Goal: Task Accomplishment & Management: Manage account settings

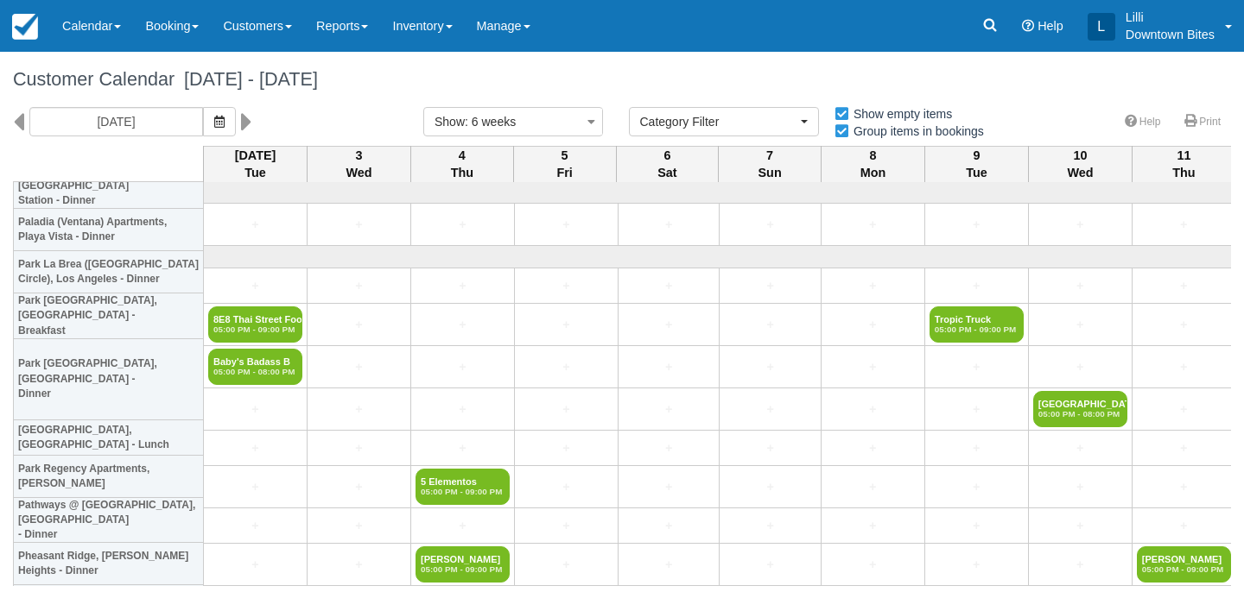
select select
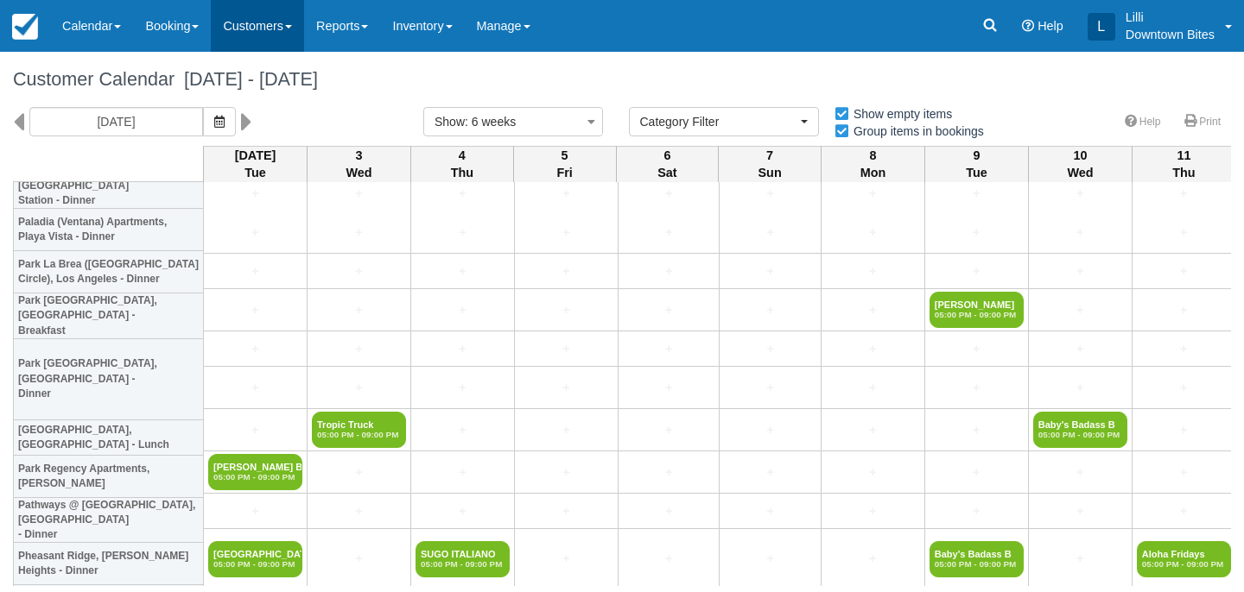
click at [253, 34] on link "Customers" at bounding box center [257, 26] width 93 height 52
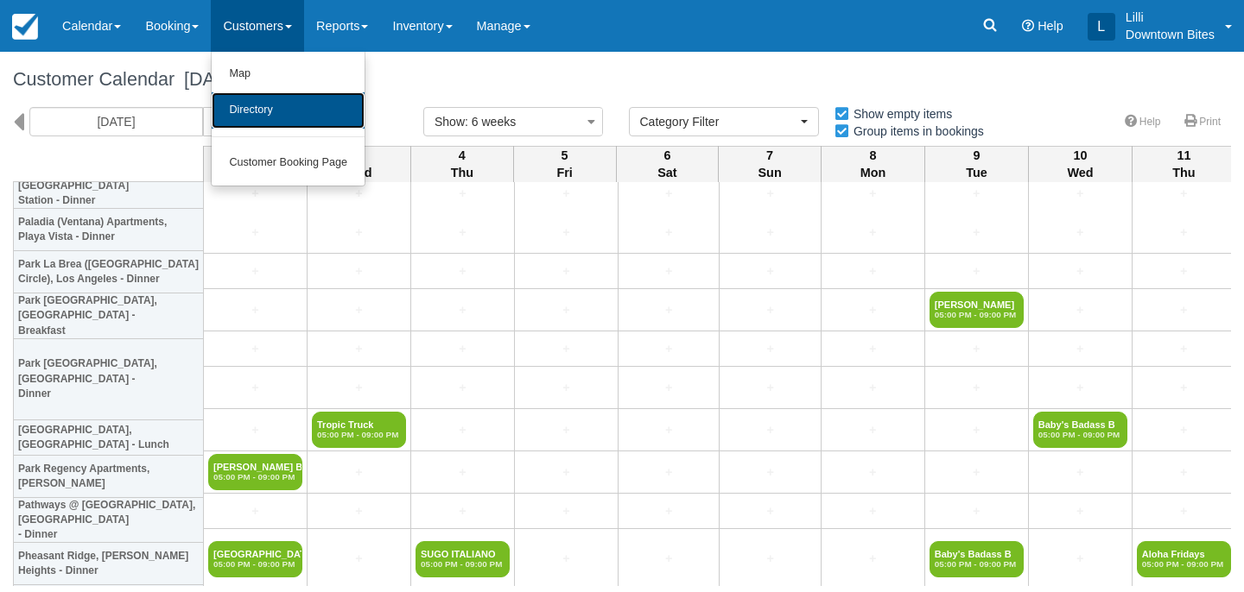
click at [271, 116] on link "Directory" at bounding box center [288, 110] width 153 height 36
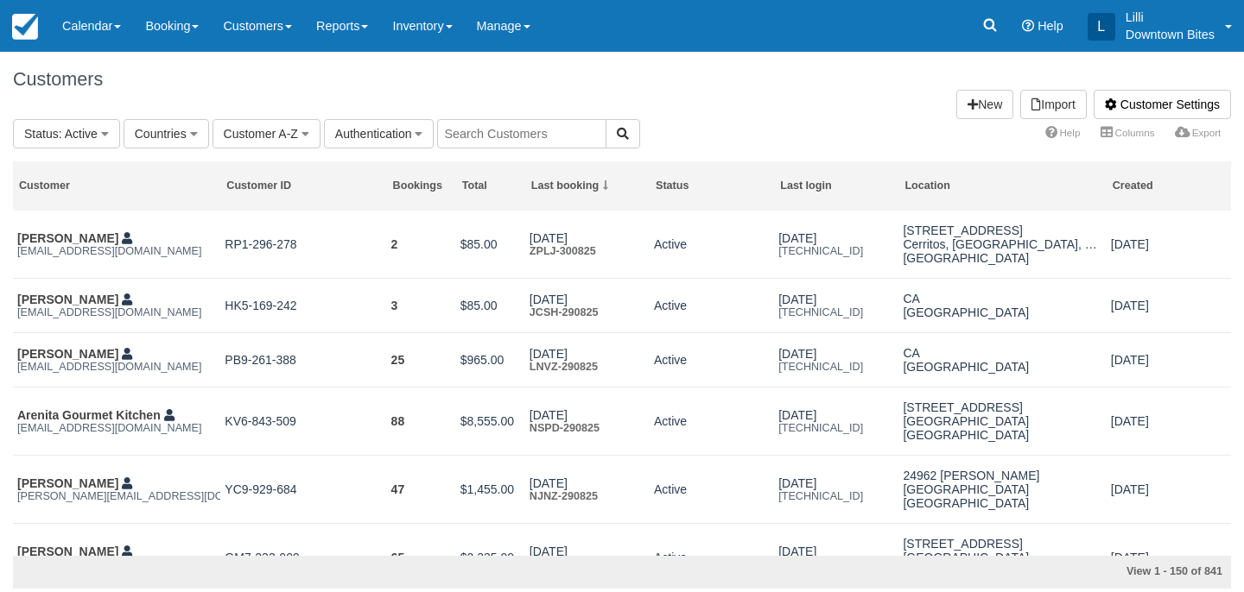
click at [483, 125] on input "text" at bounding box center [521, 133] width 169 height 29
type input "admin"
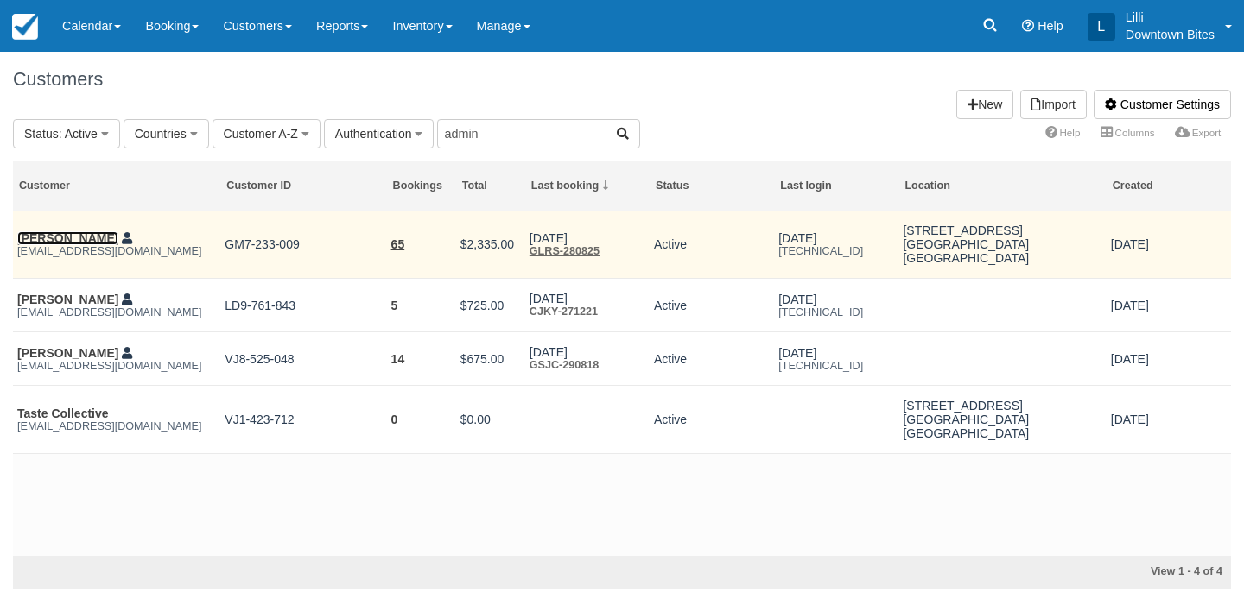
click at [63, 238] on link "[PERSON_NAME]" at bounding box center [67, 238] width 101 height 14
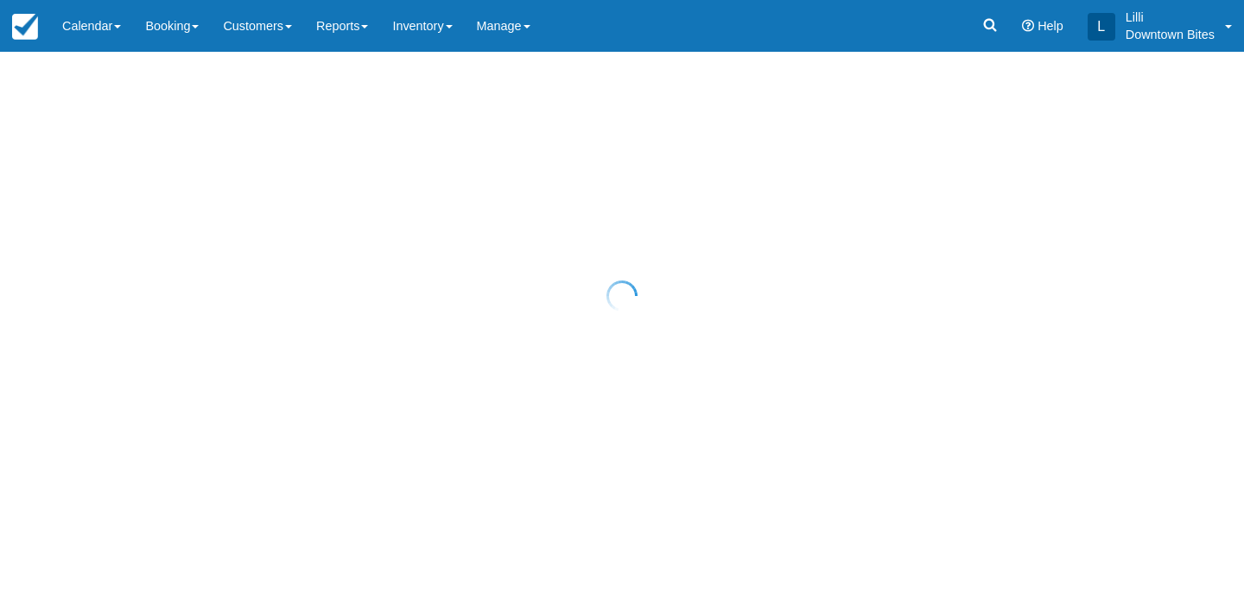
select select "50"
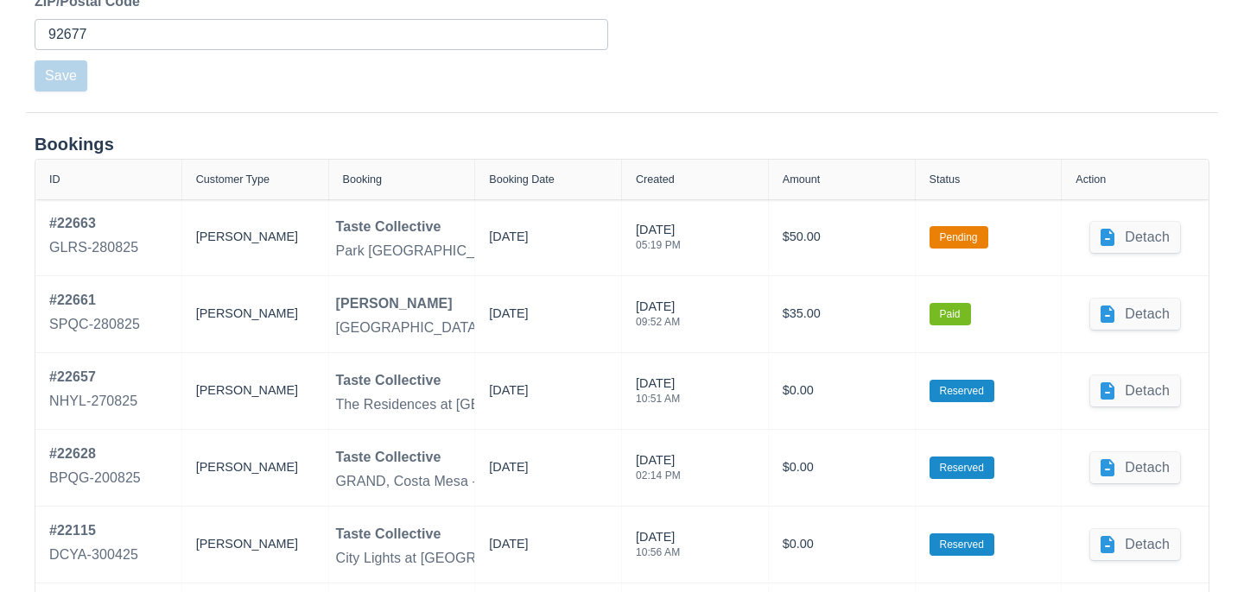
scroll to position [725, 0]
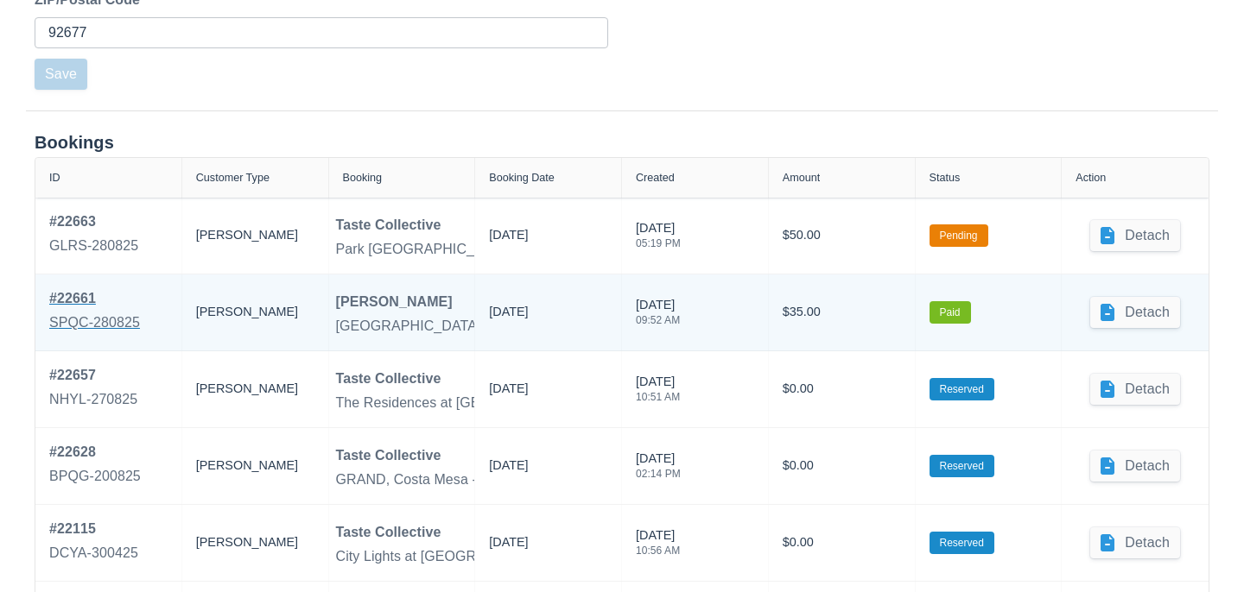
click at [90, 313] on div "SPQC-280825" at bounding box center [94, 323] width 91 height 21
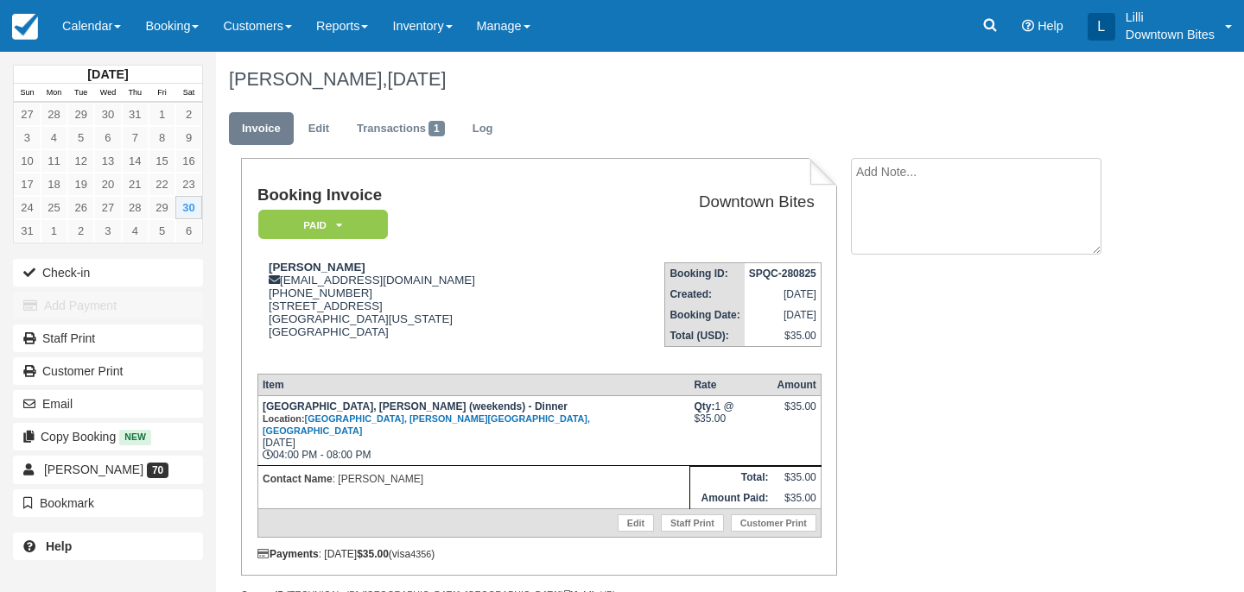
click at [936, 190] on textarea at bounding box center [976, 206] width 250 height 97
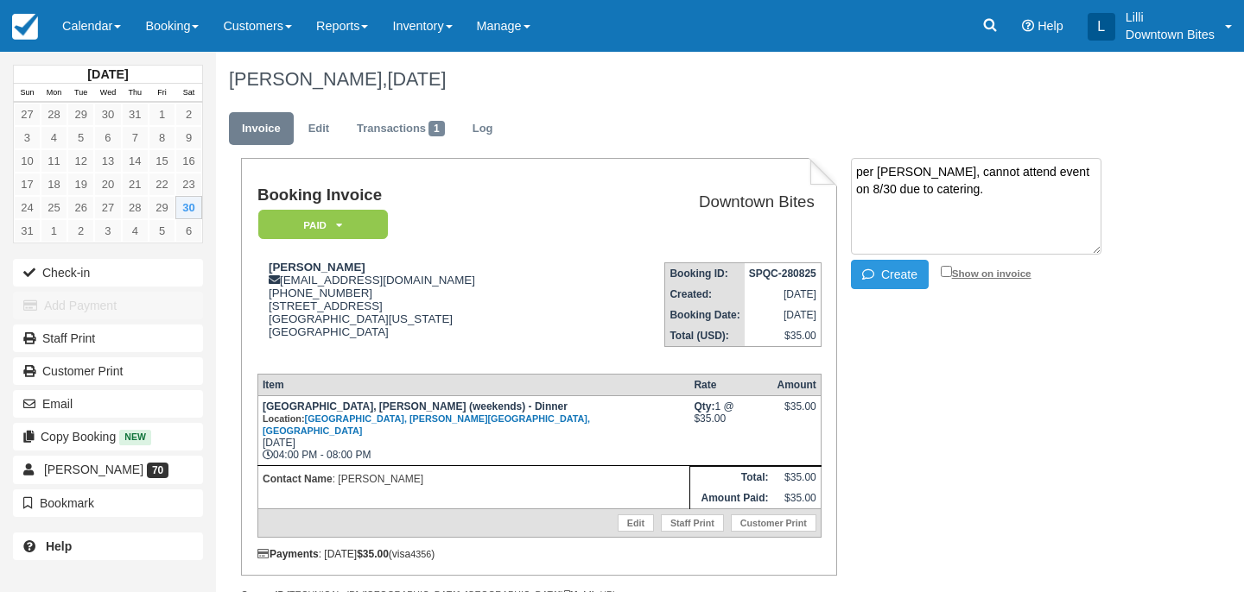
type textarea "per Chris, cannot attend event on 8/30 due to catering."
click at [942, 272] on input "Show on invoice" at bounding box center [945, 271] width 11 height 11
checkbox input "true"
click at [888, 276] on button "Create" at bounding box center [890, 274] width 78 height 29
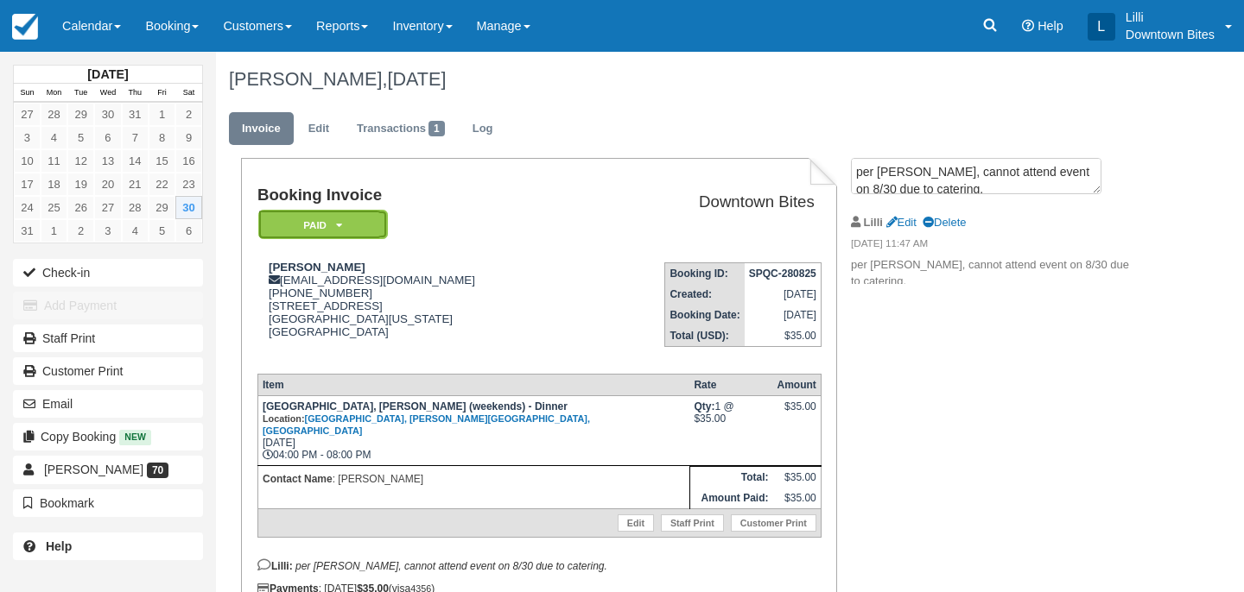
click at [376, 218] on em "Paid" at bounding box center [323, 225] width 130 height 30
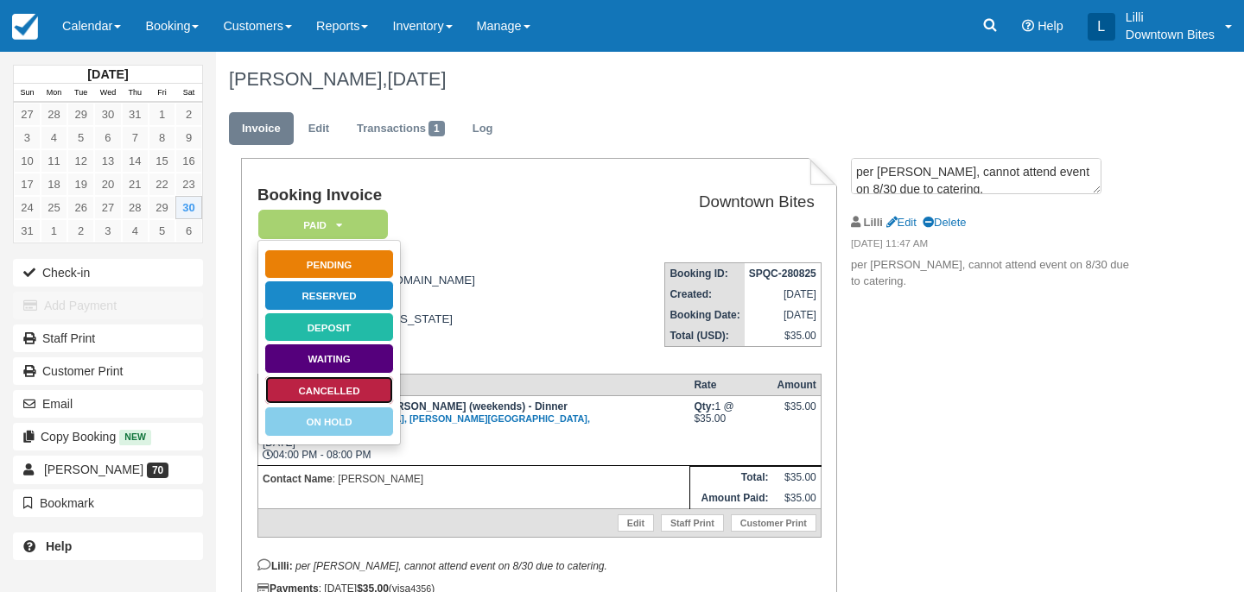
click at [340, 396] on link "Cancelled" at bounding box center [329, 391] width 130 height 30
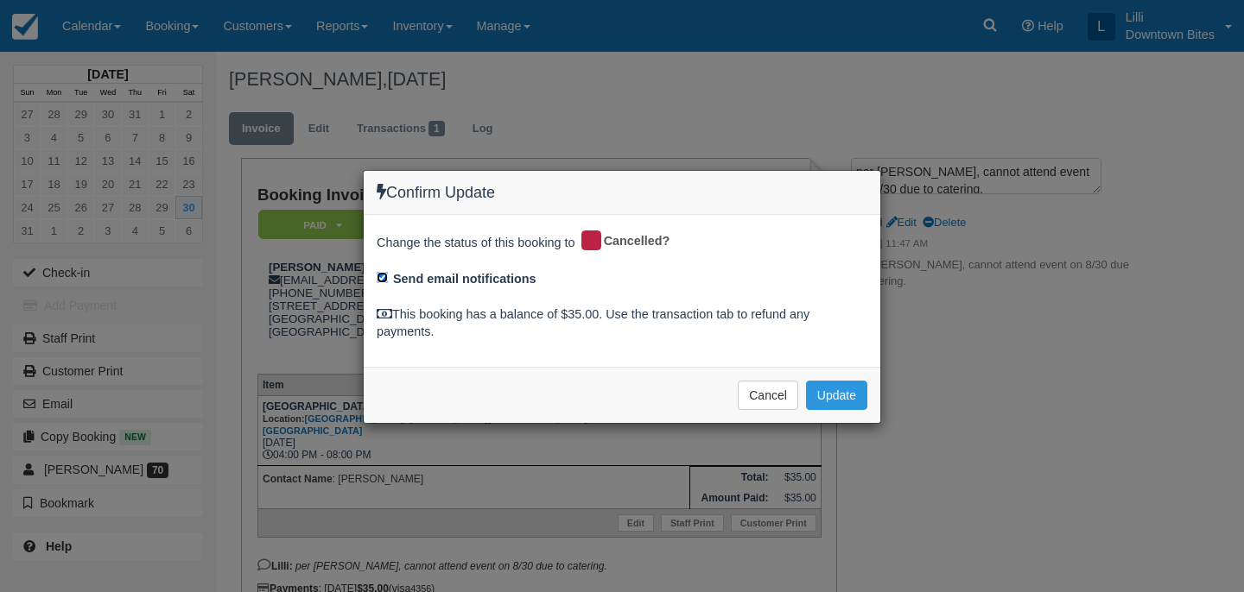
click at [377, 278] on input "Send email notifications" at bounding box center [382, 277] width 11 height 11
checkbox input "false"
click at [827, 397] on button "Update" at bounding box center [836, 395] width 61 height 29
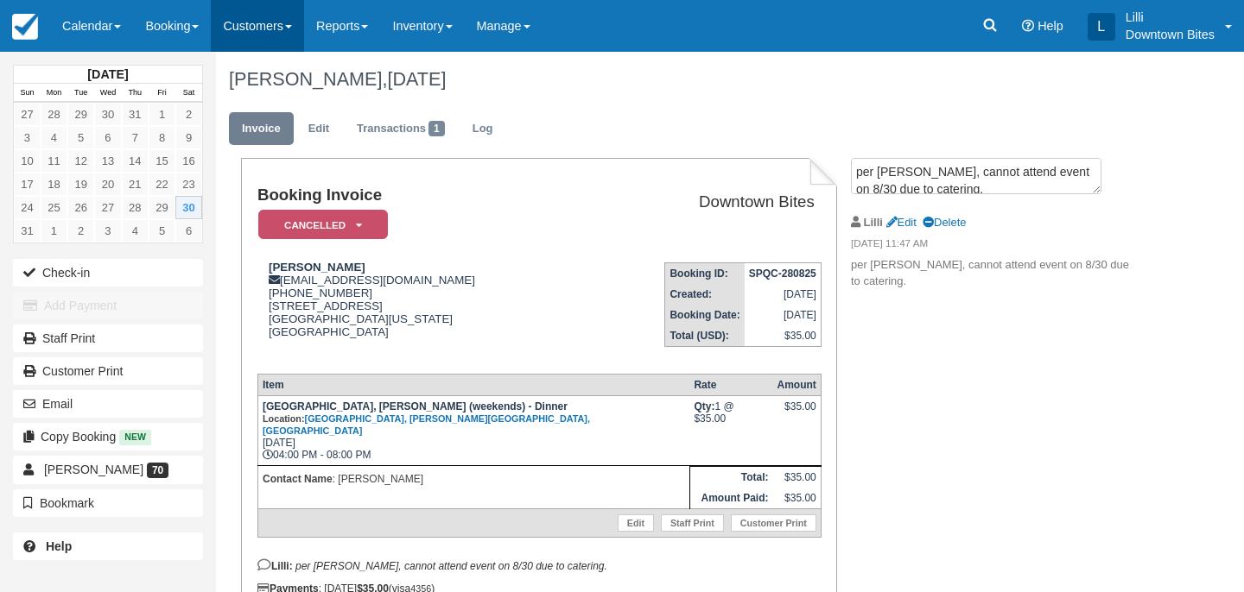
click at [238, 12] on link "Customers" at bounding box center [257, 26] width 93 height 52
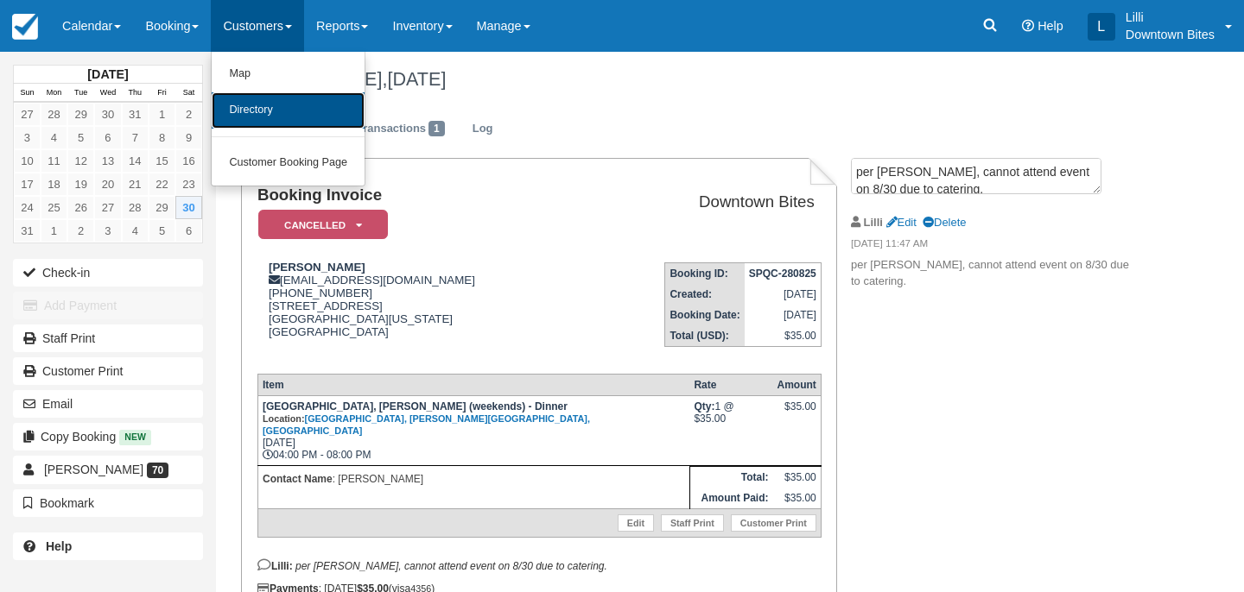
click at [268, 121] on link "Directory" at bounding box center [288, 110] width 153 height 36
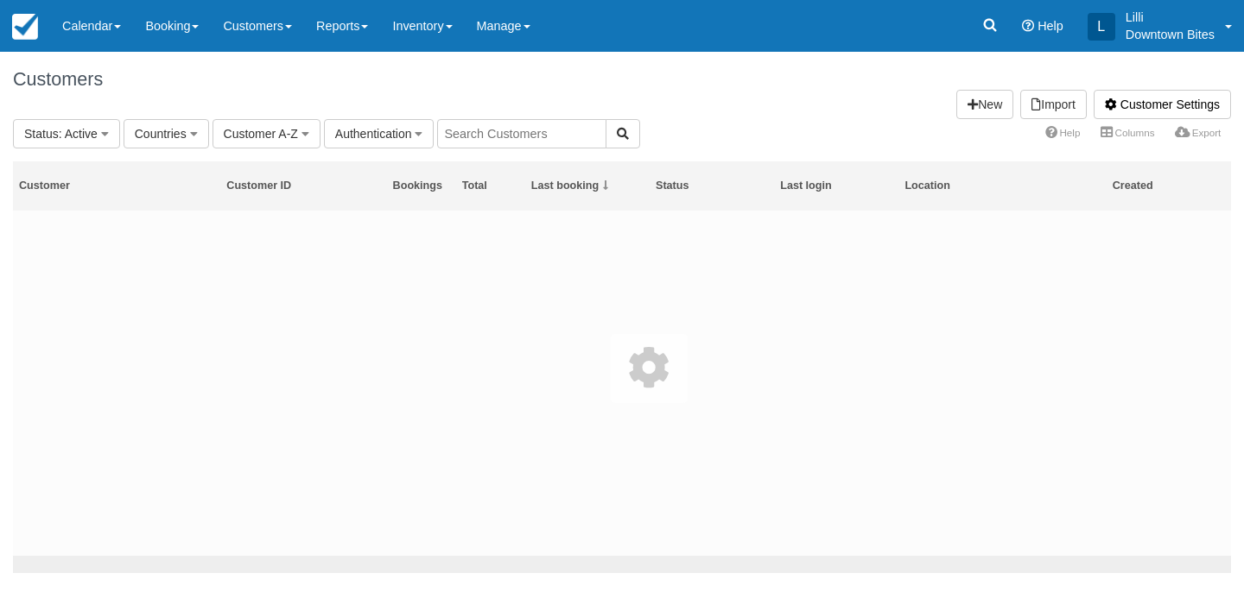
click at [465, 142] on input "text" at bounding box center [521, 133] width 169 height 29
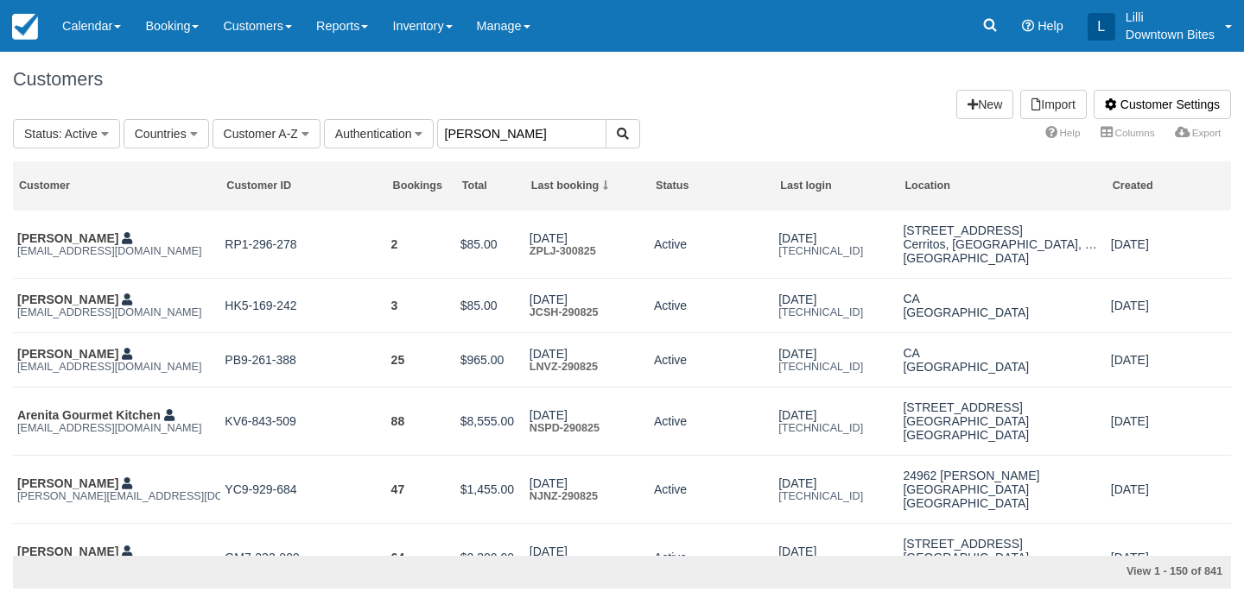
type input "[PERSON_NAME]"
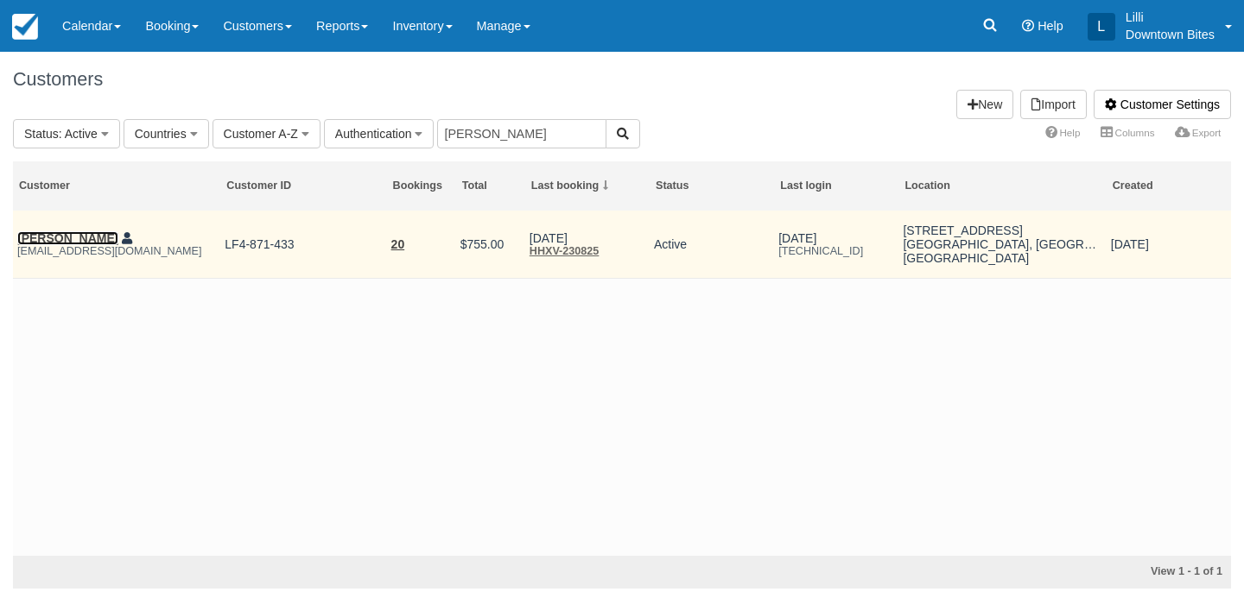
click at [50, 244] on link "Jeffrey Harris" at bounding box center [67, 238] width 101 height 14
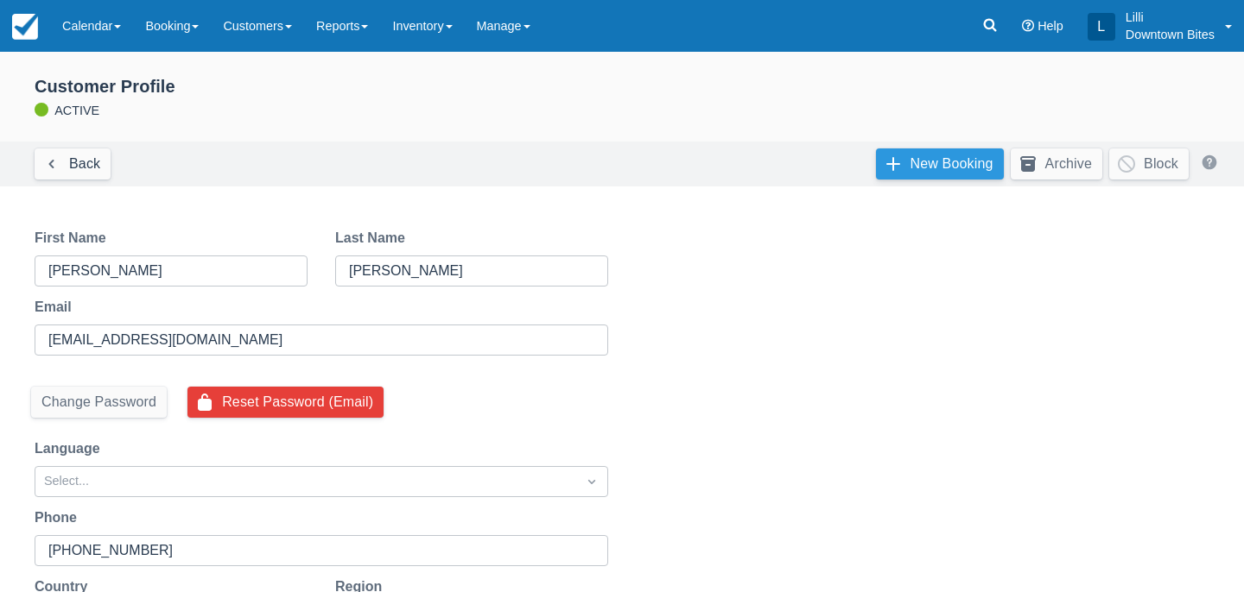
click at [940, 155] on link "New Booking" at bounding box center [940, 164] width 128 height 31
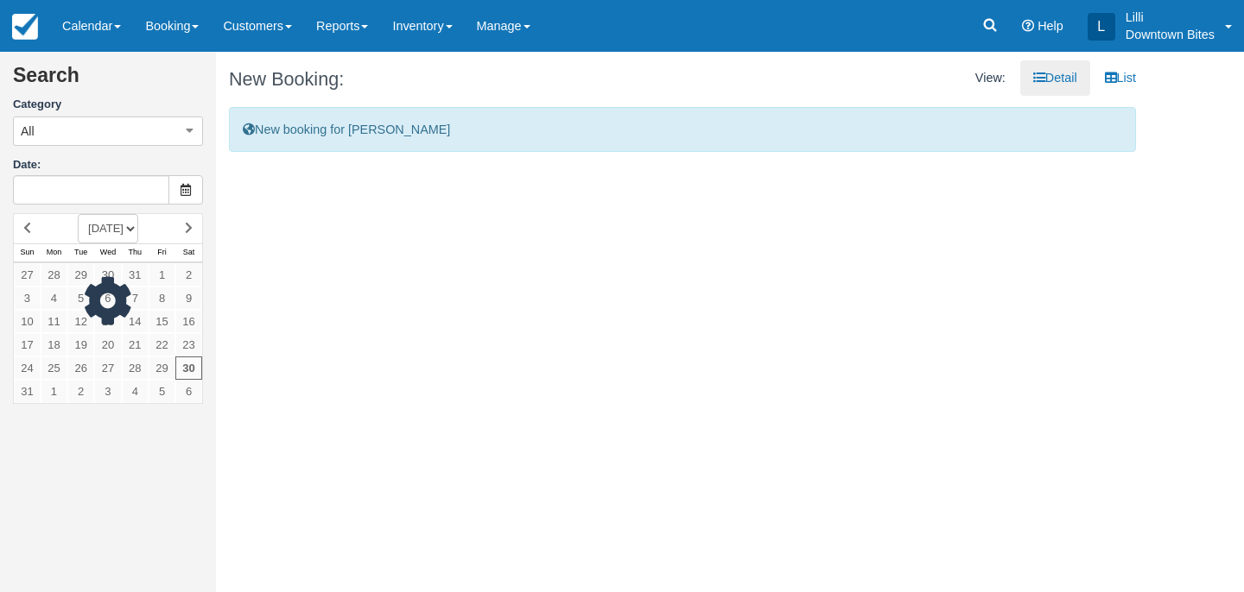
type input "[DATE]"
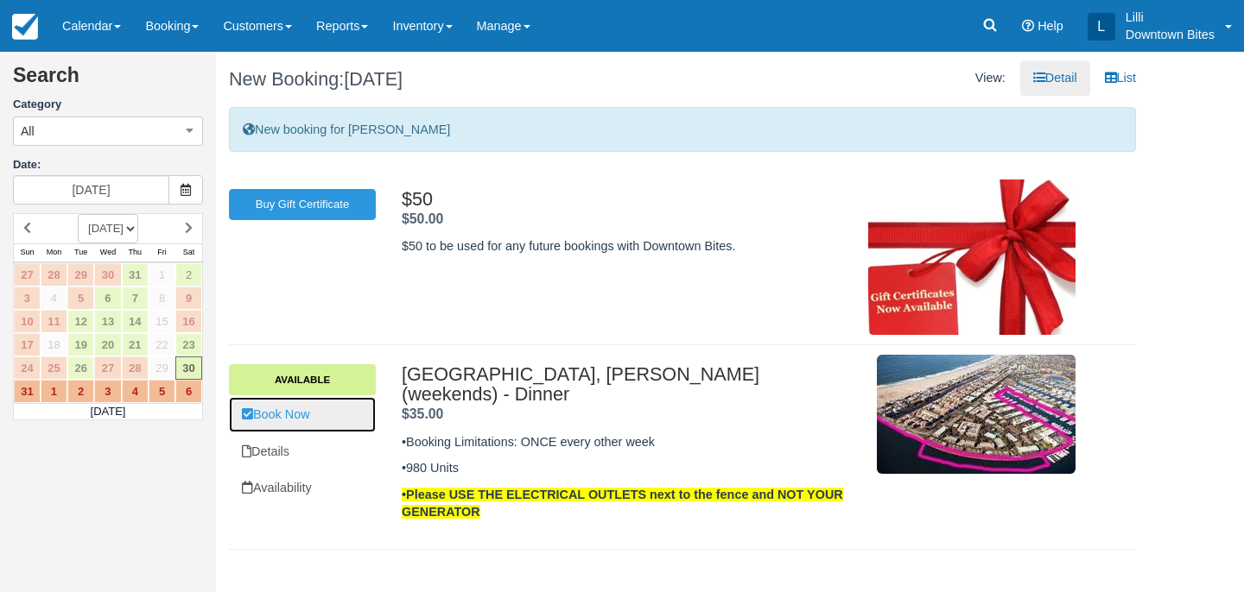
click at [287, 422] on link "Book Now" at bounding box center [302, 414] width 147 height 35
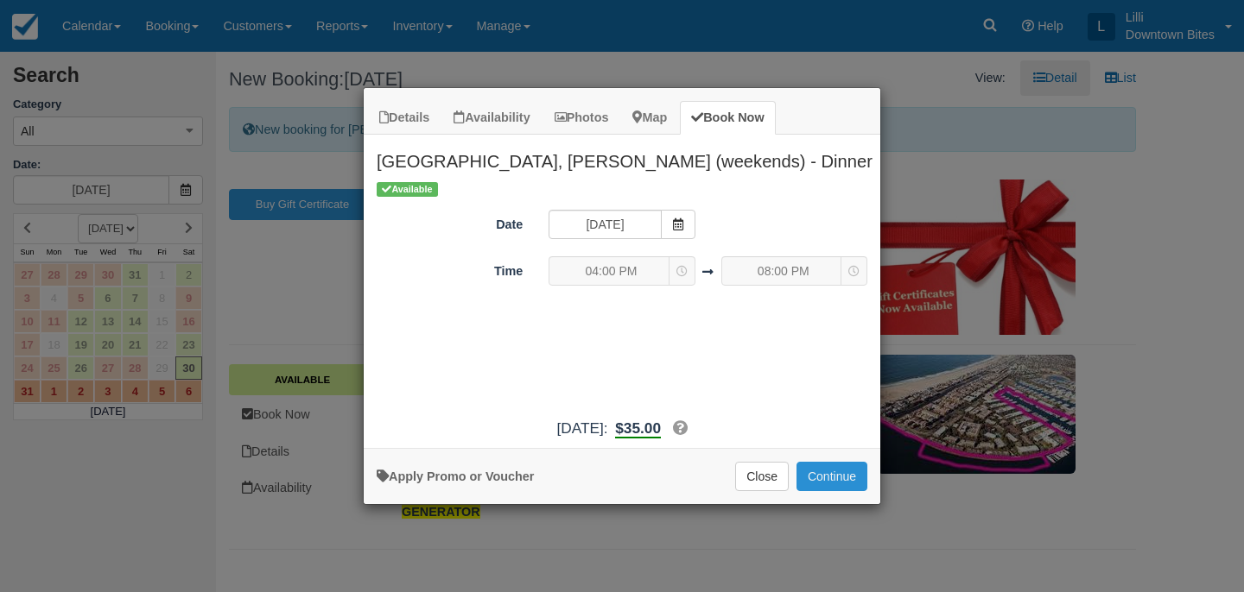
click at [866, 470] on button "Continue" at bounding box center [831, 476] width 71 height 29
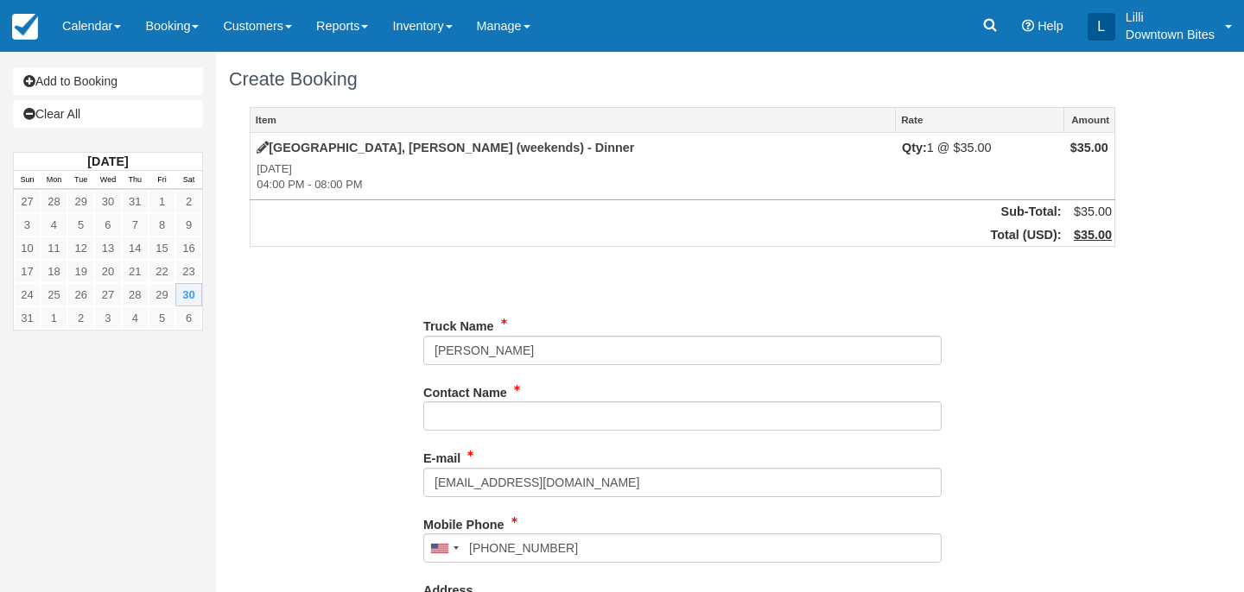
type input "[PHONE_NUMBER]"
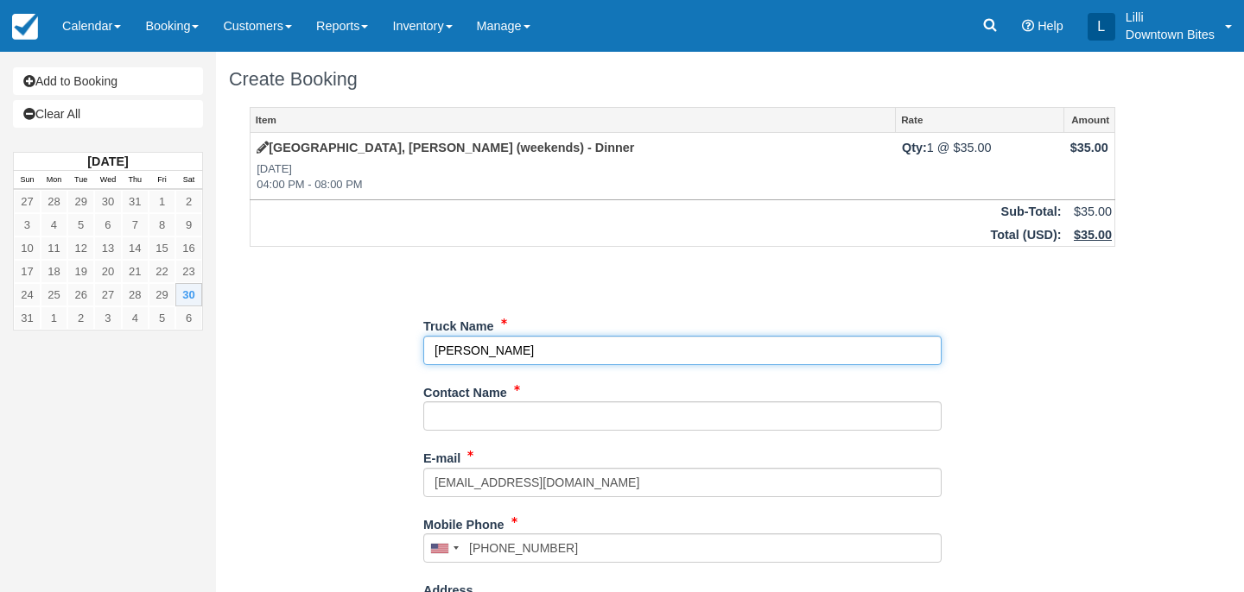
drag, startPoint x: 533, startPoint y: 349, endPoint x: 315, endPoint y: 342, distance: 217.7
click at [315, 342] on div "Item Rate Amount Mariners Village, Marina Del Rey (weekends) - Dinner Sat Aug 3…" at bounding box center [682, 548] width 907 height 883
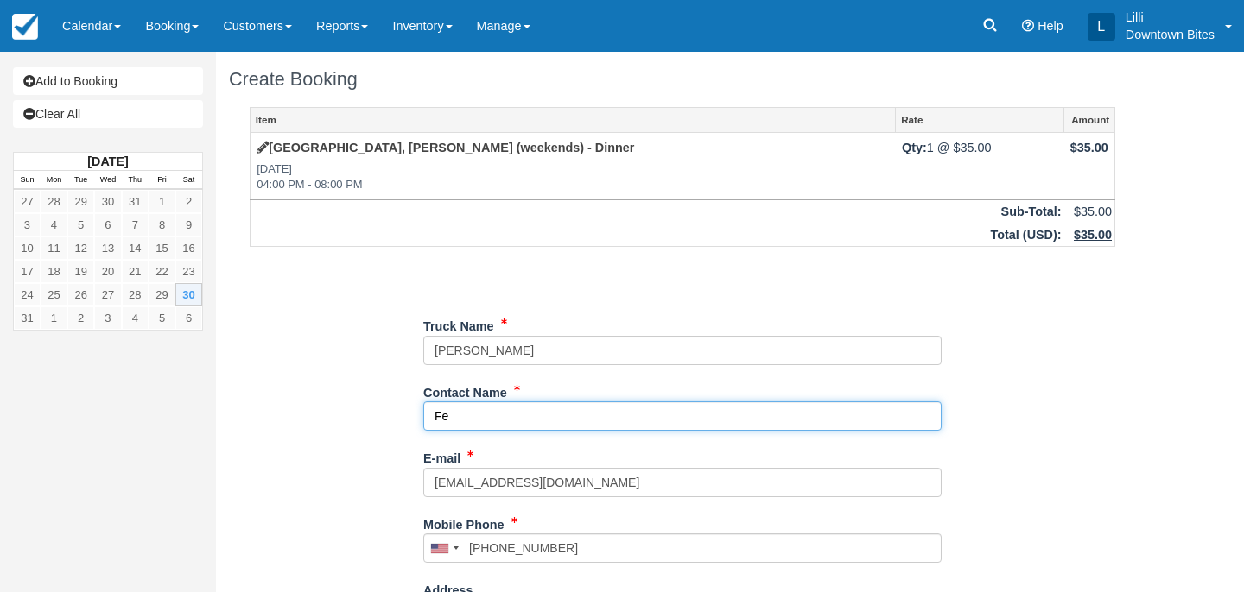
type input "F"
paste input "[PERSON_NAME]"
type input "[PERSON_NAME]"
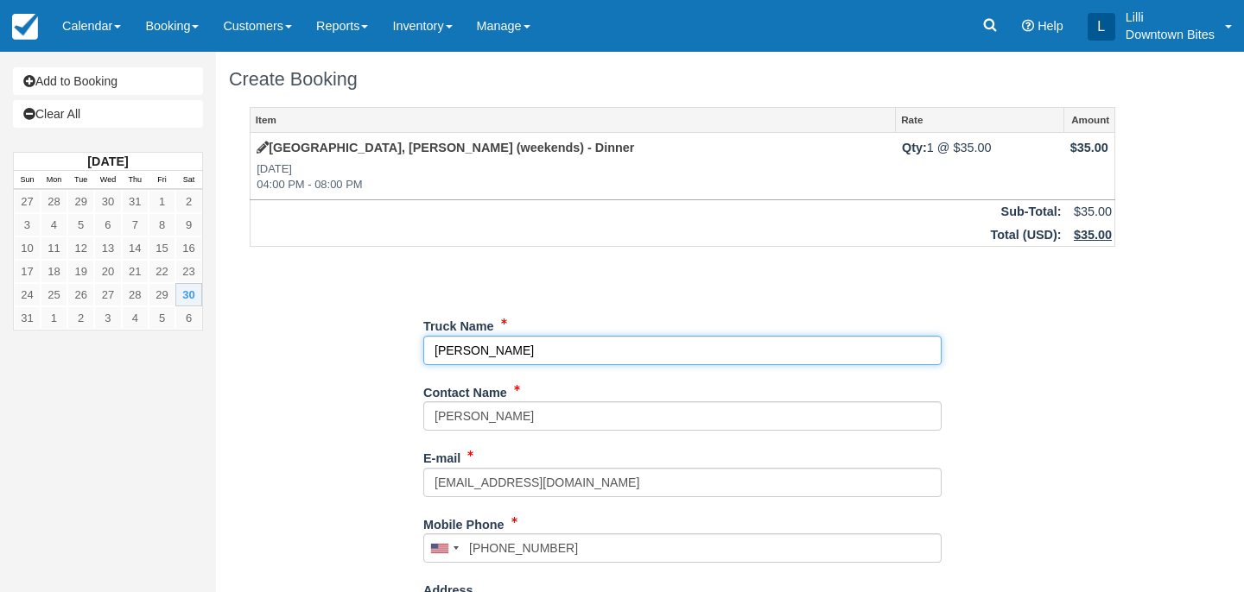
drag, startPoint x: 519, startPoint y: 347, endPoint x: 343, endPoint y: 347, distance: 176.2
click at [343, 347] on div "Item Rate Amount Mariners Village, Marina Del Rey (weekends) - Dinner Sat Aug 3…" at bounding box center [682, 548] width 907 height 883
type input "Feisty Fish"
type input "[PHONE_NUMBER]"
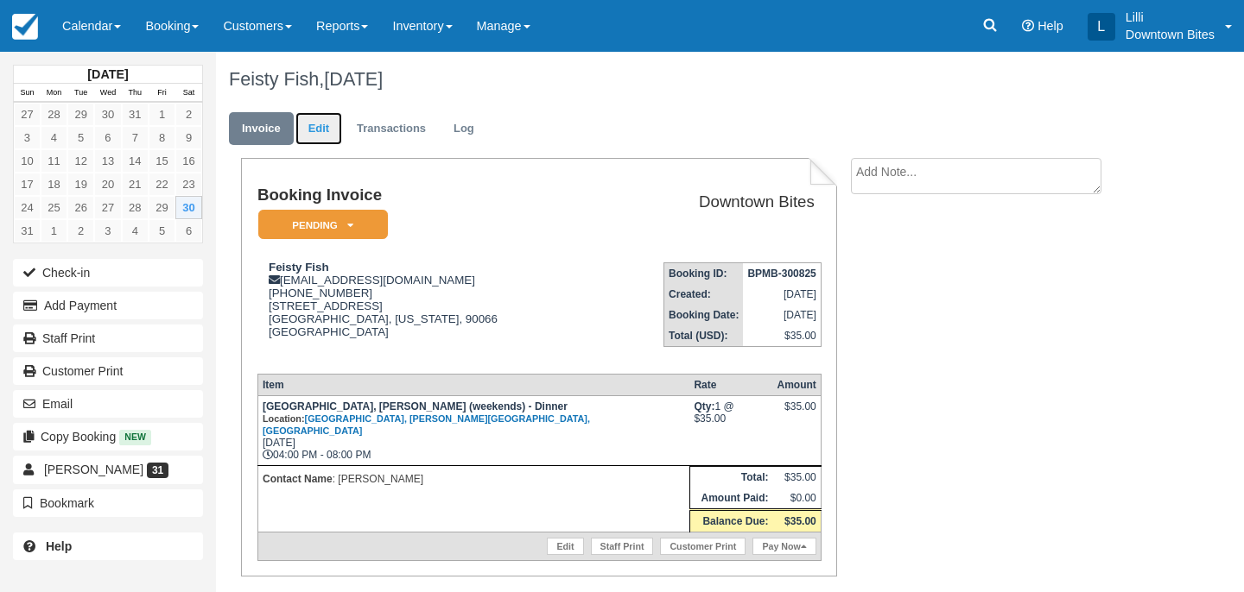
click at [326, 124] on link "Edit" at bounding box center [318, 129] width 47 height 34
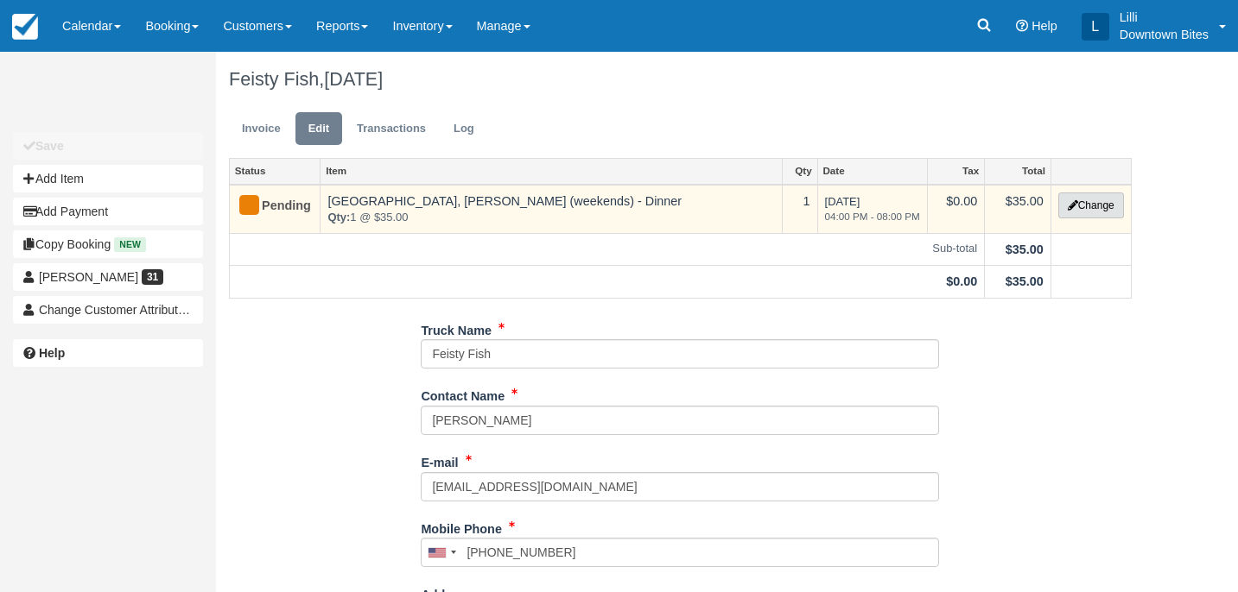
click at [1117, 212] on button "Change" at bounding box center [1091, 206] width 66 height 26
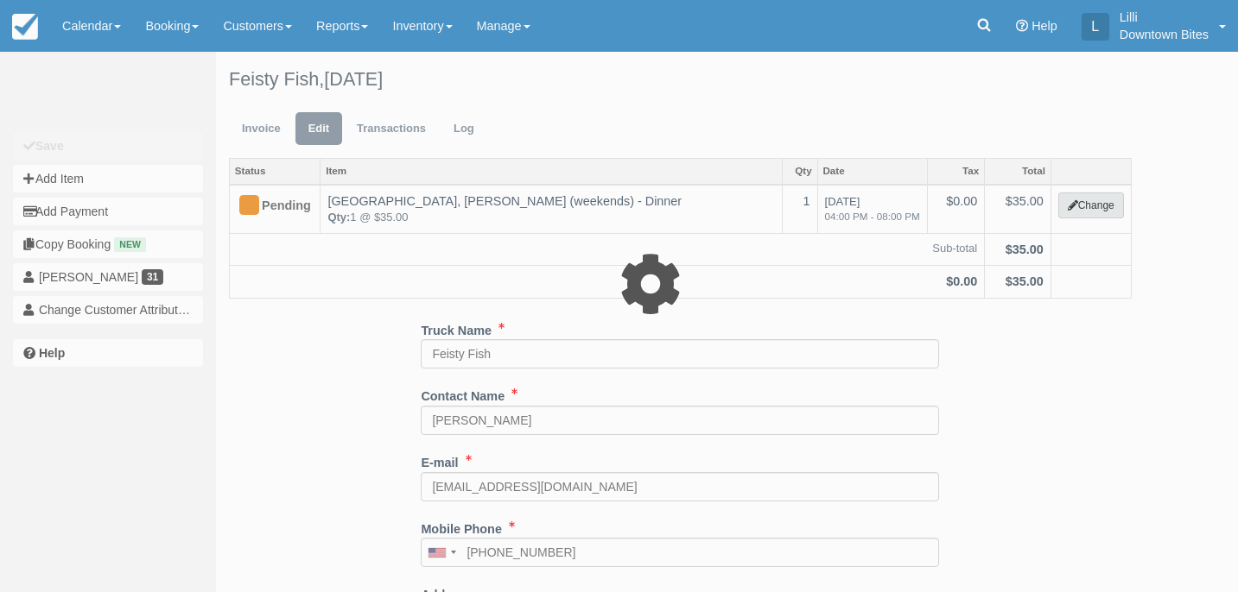
select select "2"
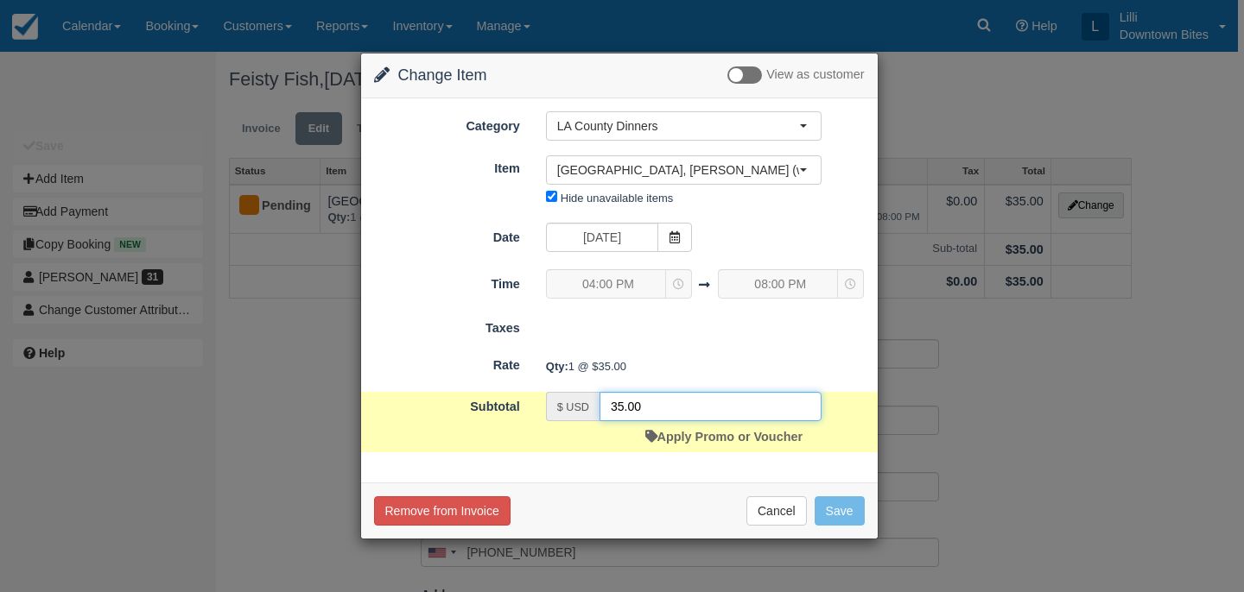
click at [626, 407] on input "35.00" at bounding box center [710, 406] width 222 height 29
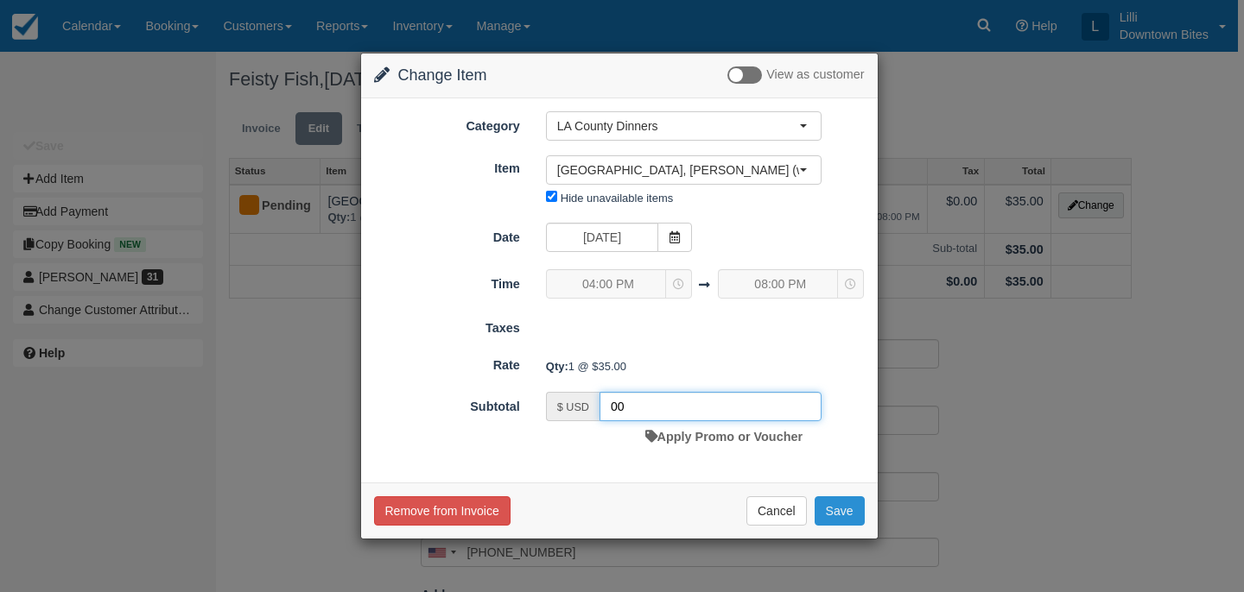
type input "00"
click at [852, 512] on button "Save" at bounding box center [839, 511] width 50 height 29
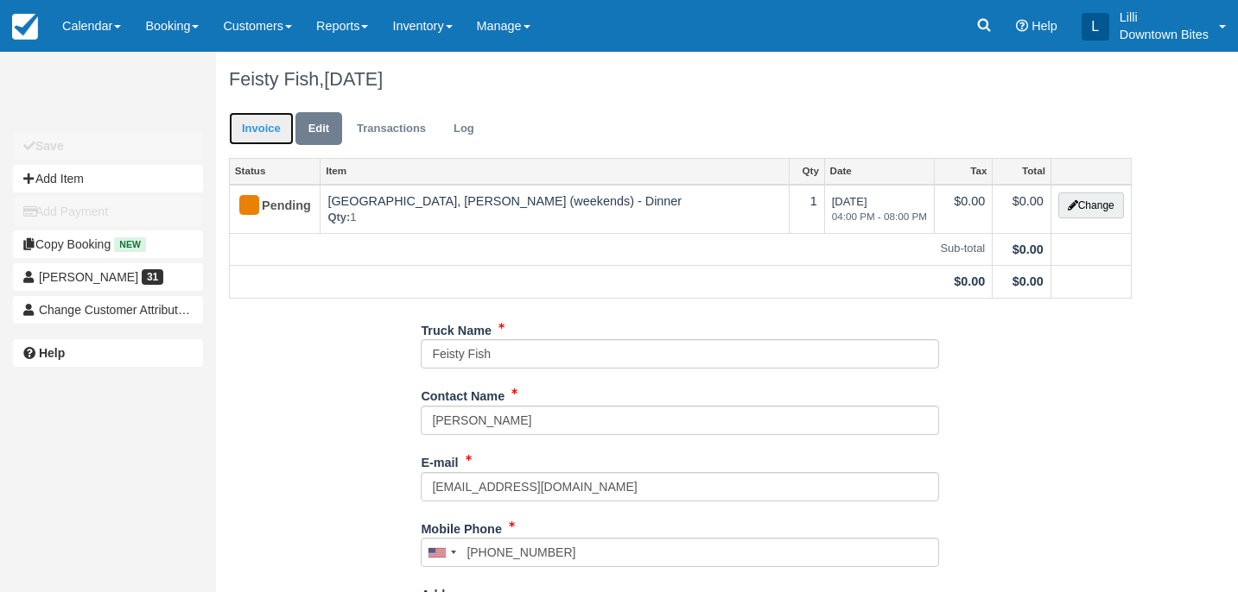
click at [268, 128] on link "Invoice" at bounding box center [261, 129] width 65 height 34
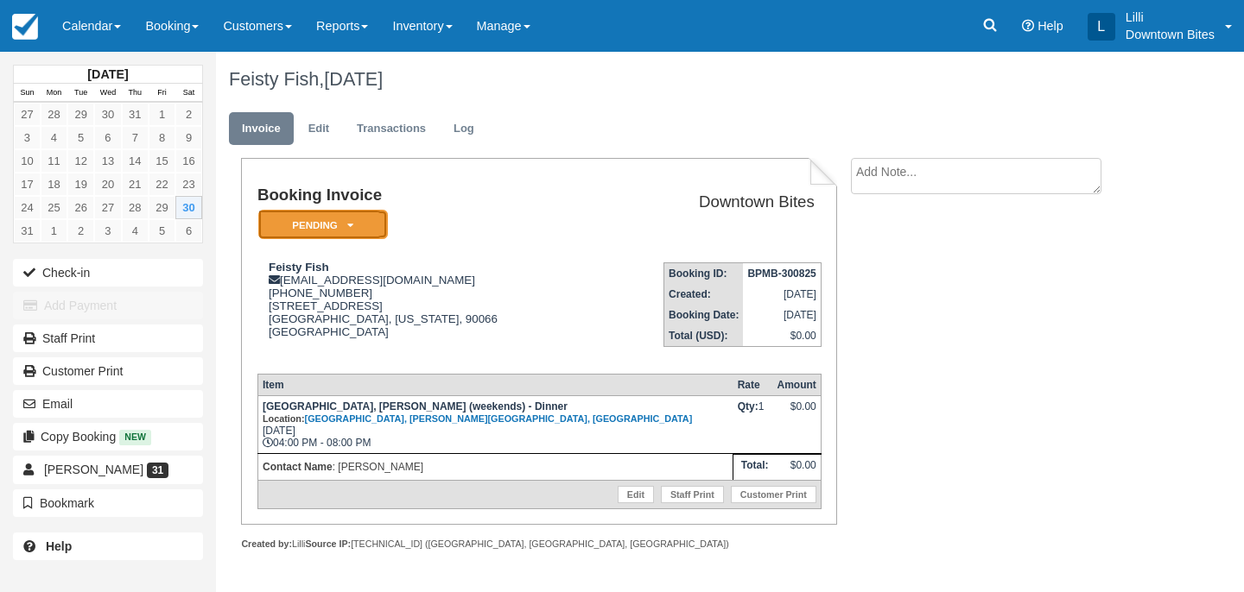
click at [288, 213] on em "Pending" at bounding box center [323, 225] width 130 height 30
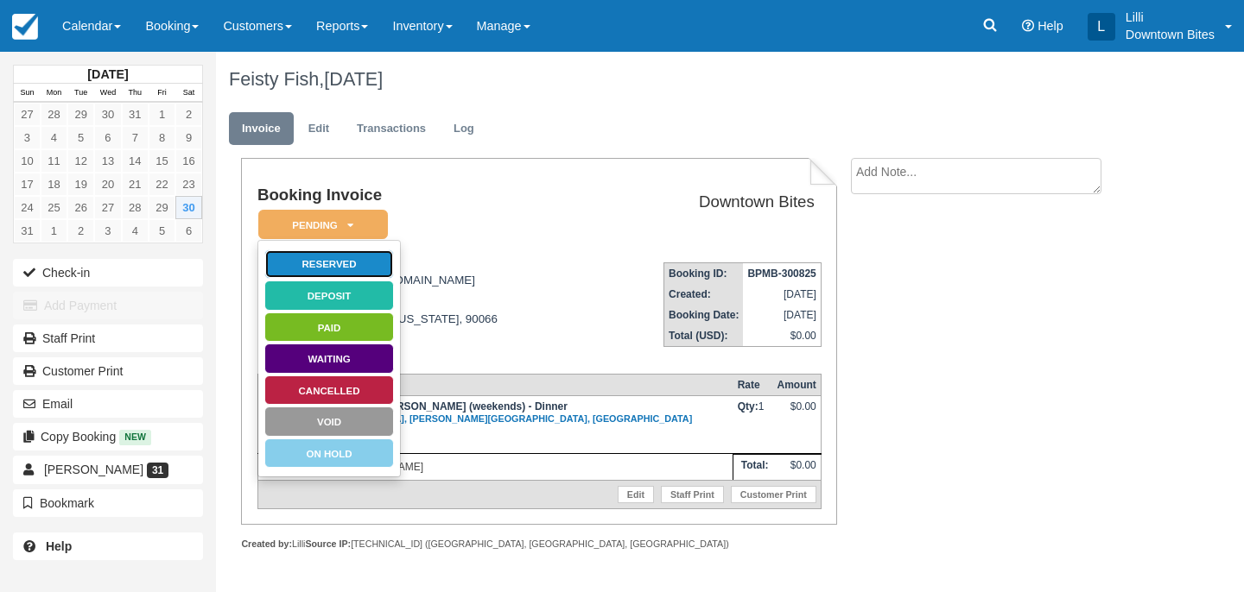
click at [373, 264] on link "Reserved" at bounding box center [329, 265] width 130 height 30
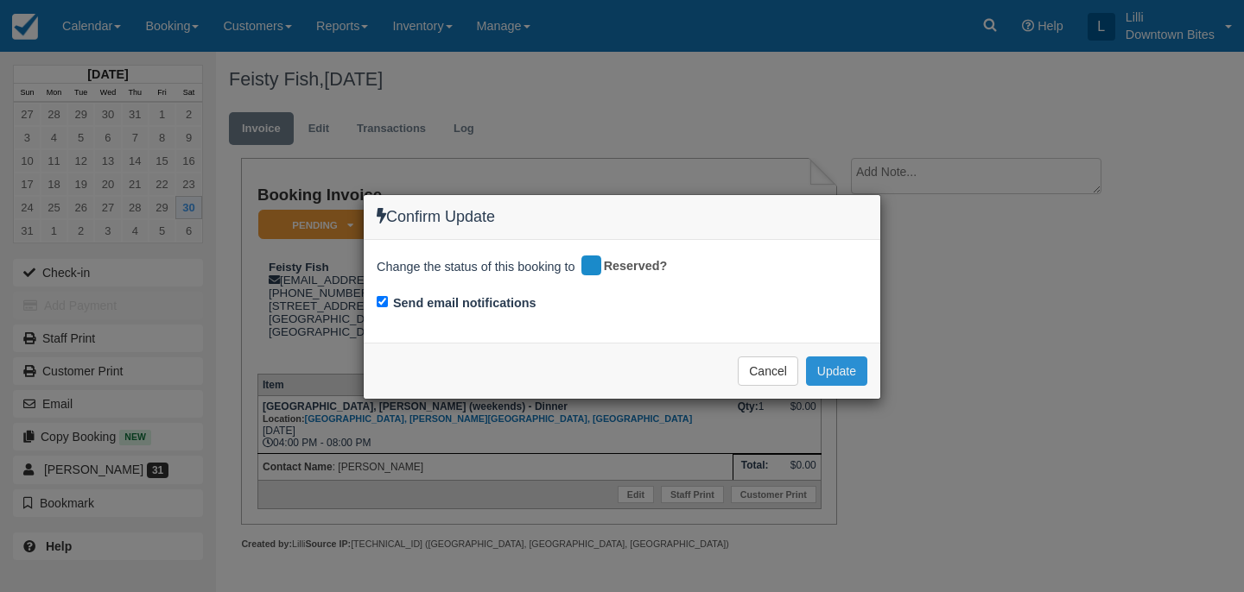
click at [831, 366] on button "Update" at bounding box center [836, 371] width 61 height 29
